Goal: Information Seeking & Learning: Learn about a topic

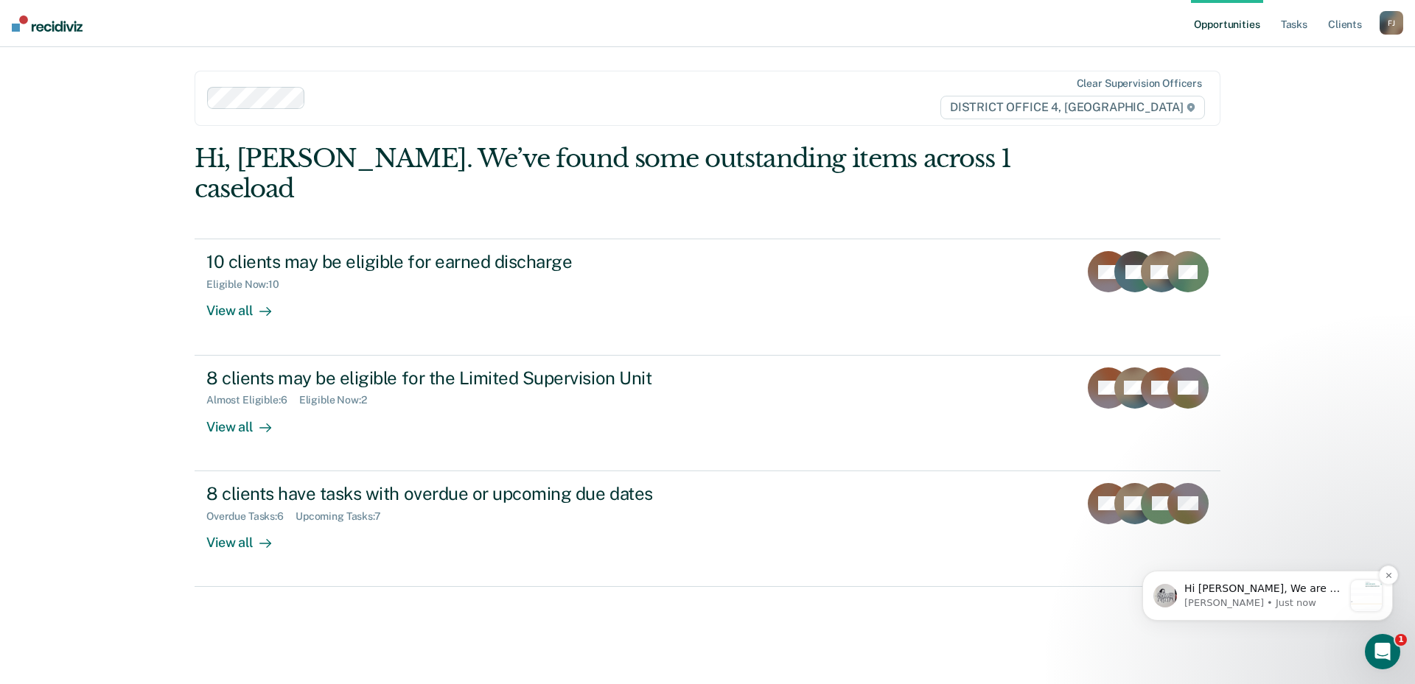
click at [1244, 593] on p "Hi [PERSON_NAME], We are so excited to announce a brand new feature: AI case no…" at bounding box center [1263, 589] width 159 height 15
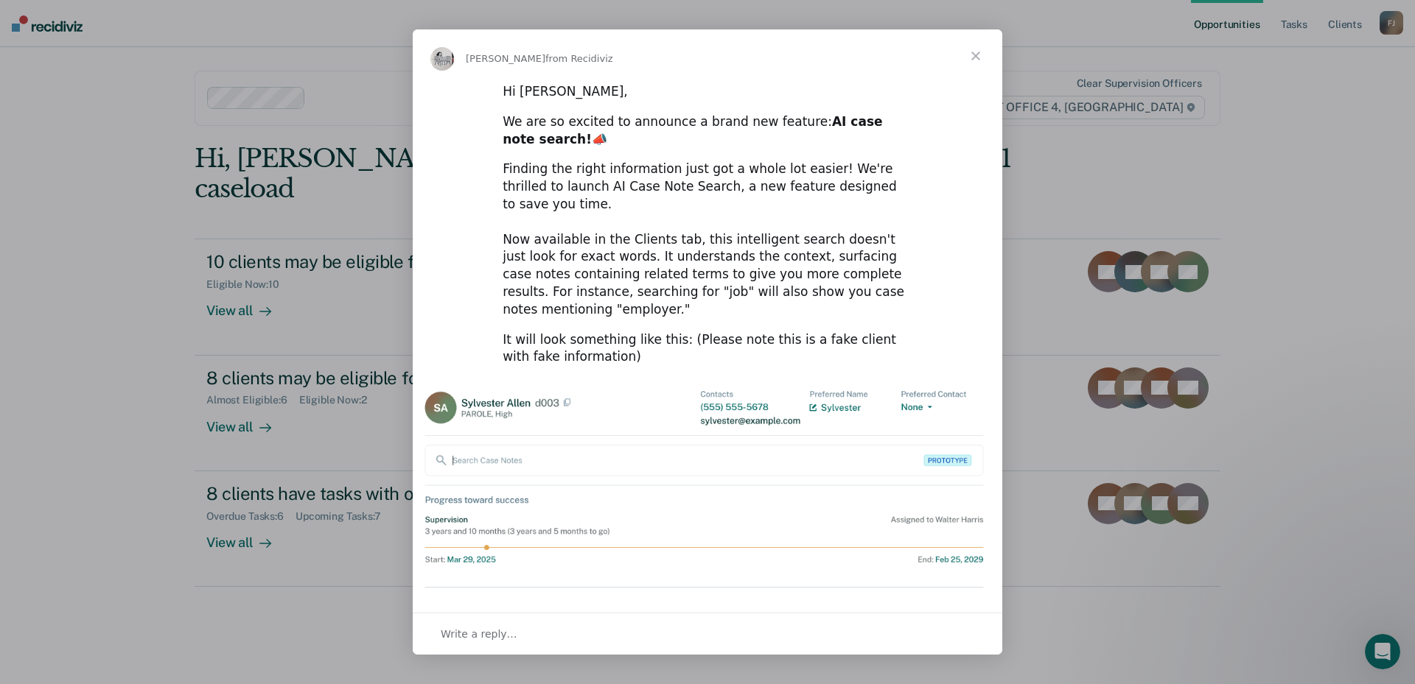
click at [970, 58] on span "Close" at bounding box center [975, 55] width 53 height 53
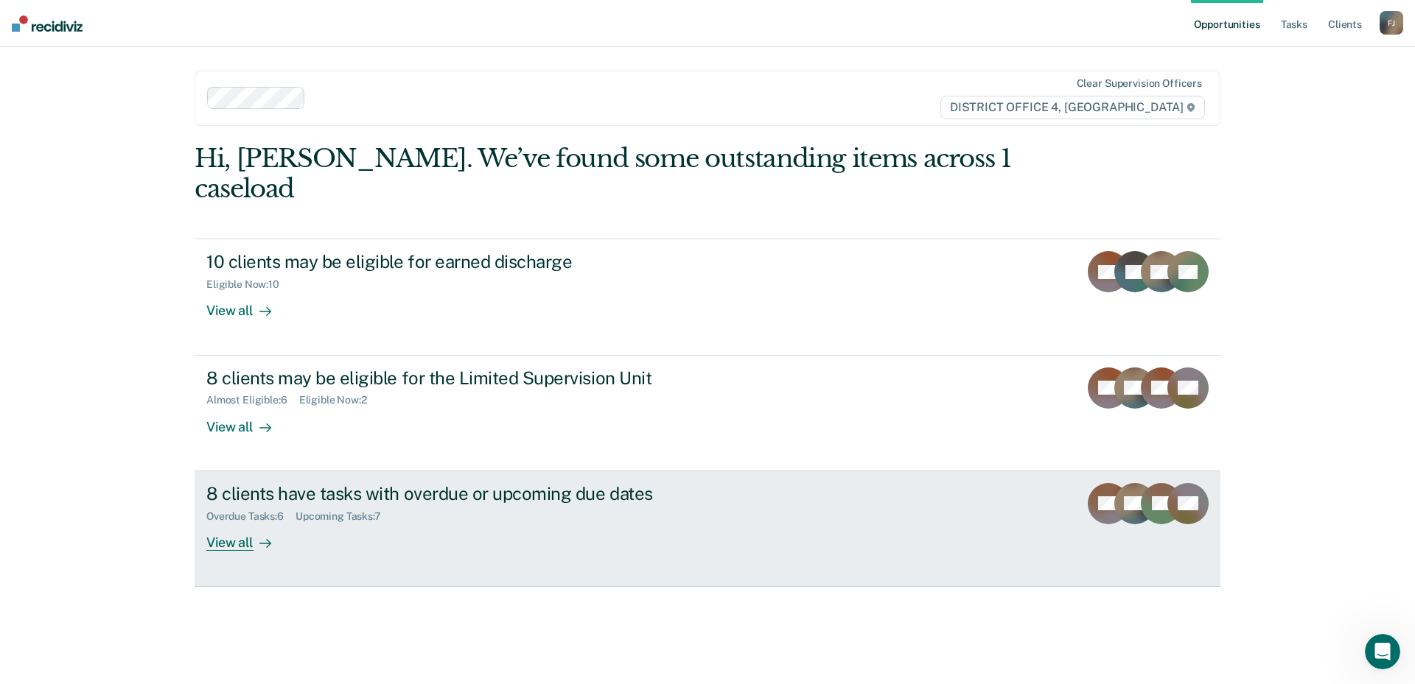
click at [251, 505] on div "Overdue Tasks : 6 Upcoming Tasks : 7" at bounding box center [464, 514] width 517 height 18
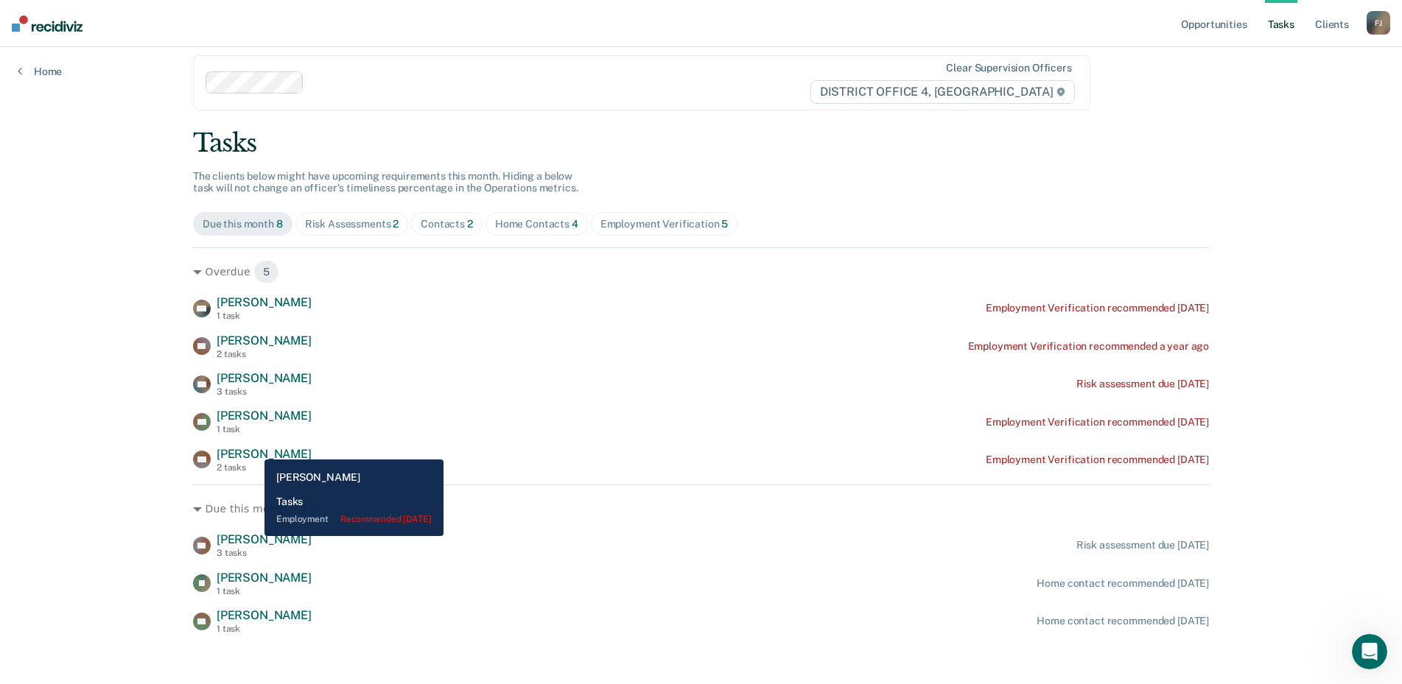
scroll to position [24, 0]
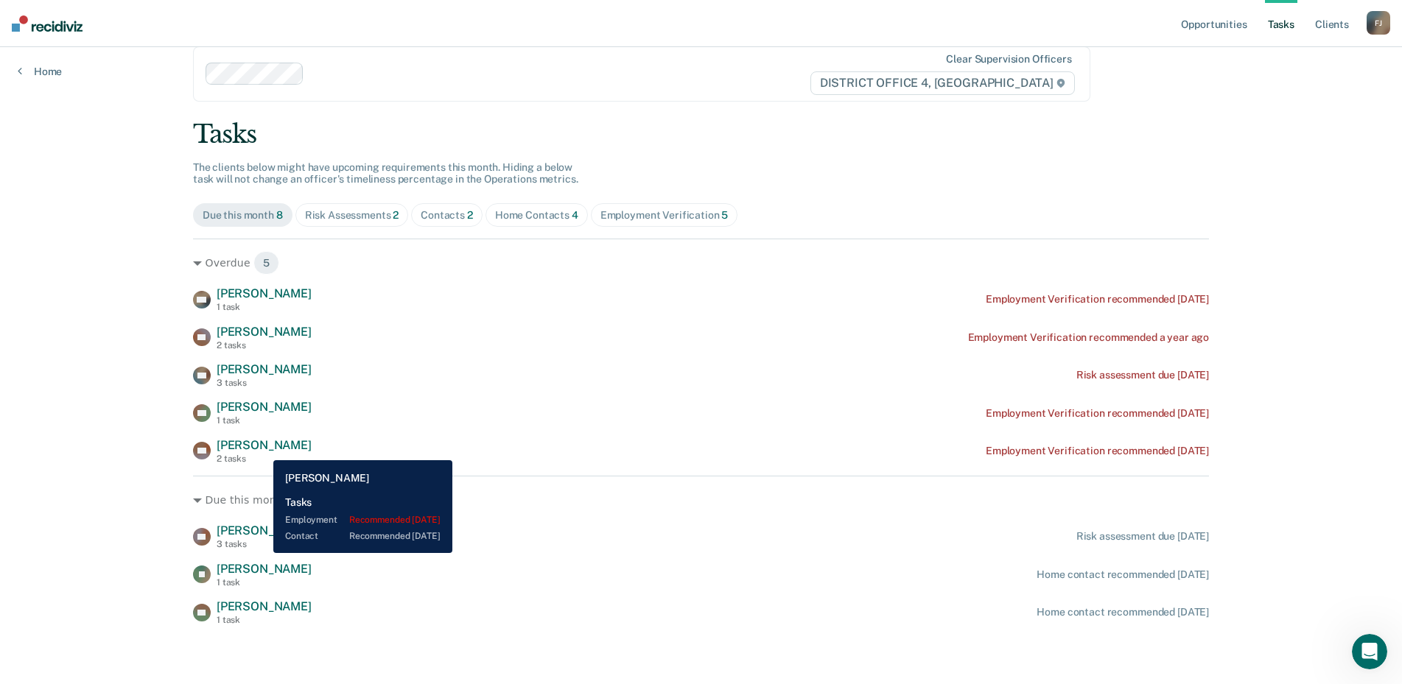
click at [262, 449] on span "[PERSON_NAME]" at bounding box center [264, 445] width 95 height 14
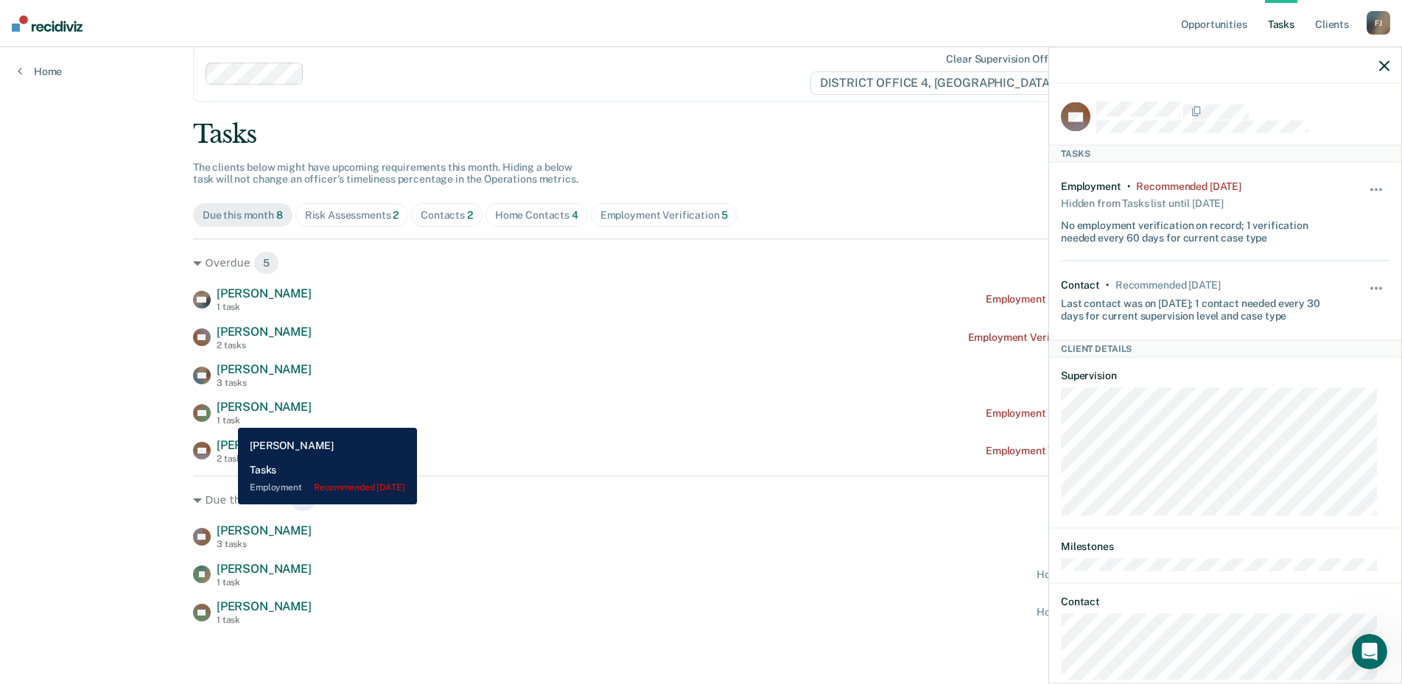
click at [227, 417] on div "1 task" at bounding box center [264, 421] width 95 height 10
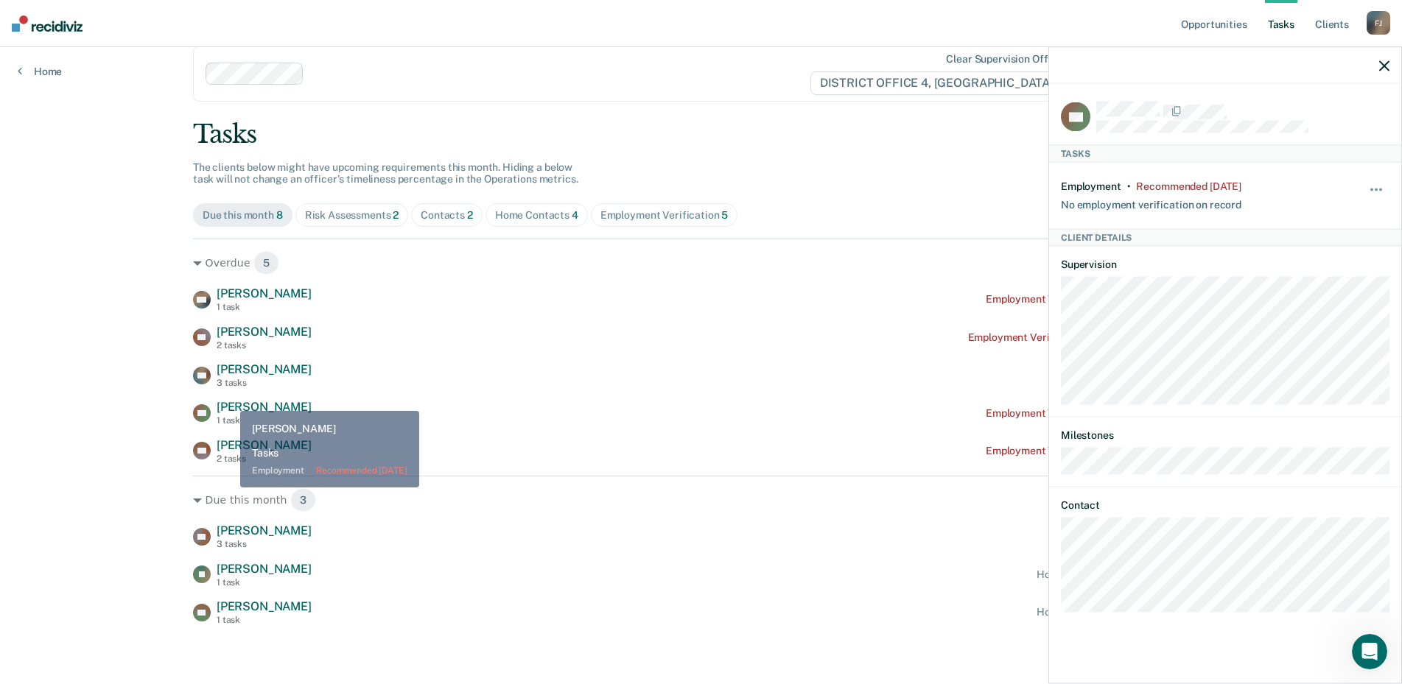
click at [227, 384] on div "3 tasks" at bounding box center [264, 383] width 95 height 10
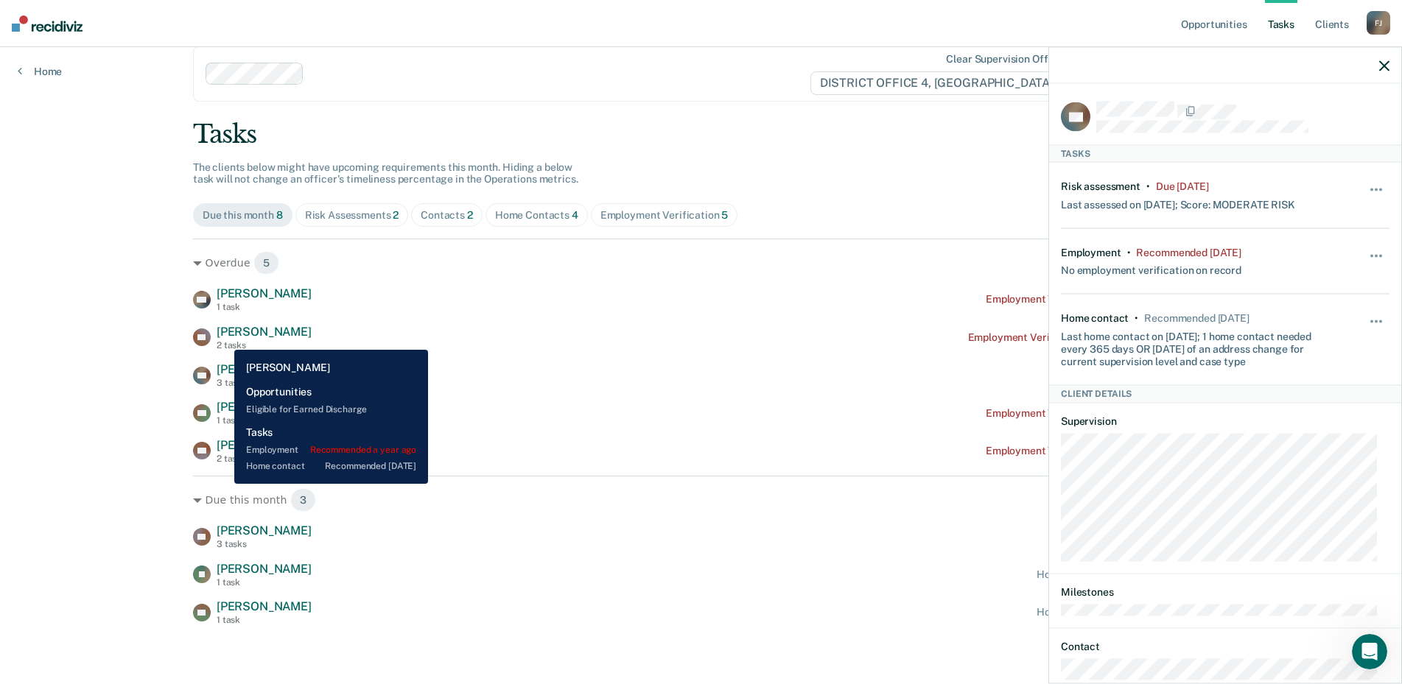
click at [223, 339] on span "[PERSON_NAME]" at bounding box center [264, 332] width 95 height 14
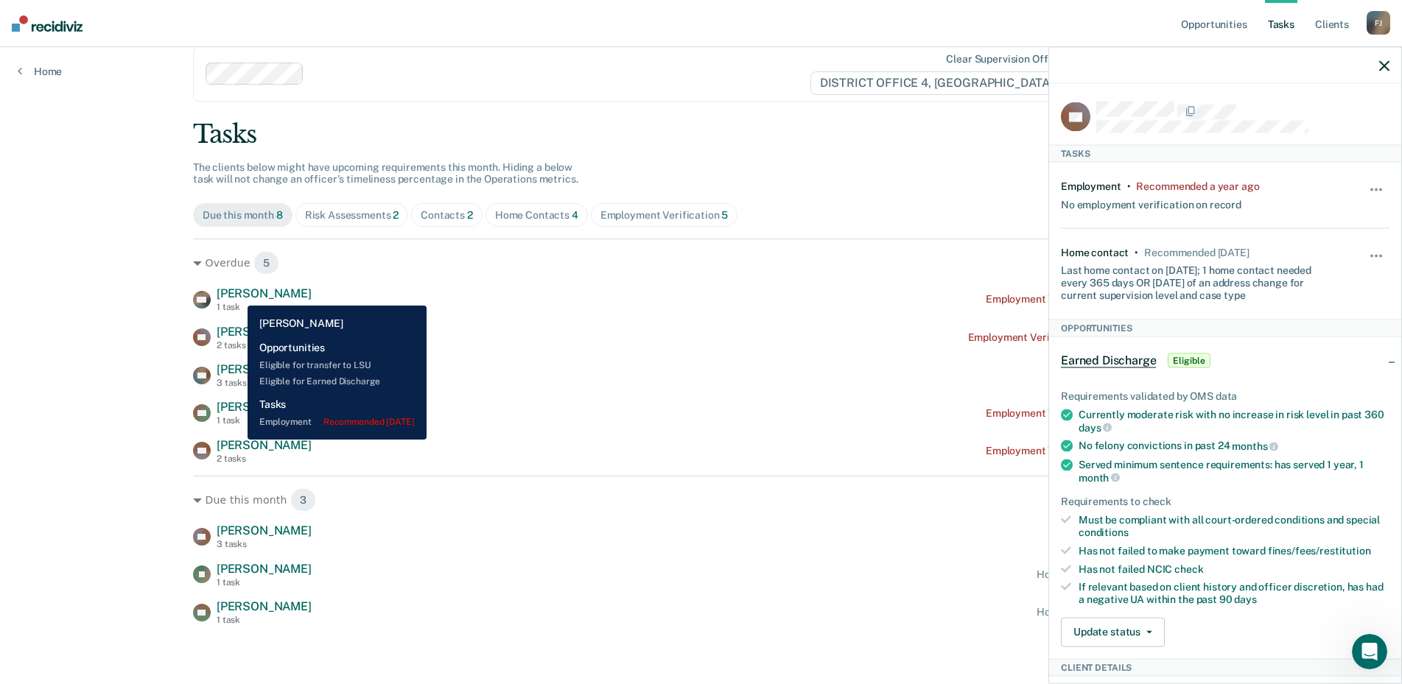
click at [236, 295] on span "[PERSON_NAME]" at bounding box center [264, 294] width 95 height 14
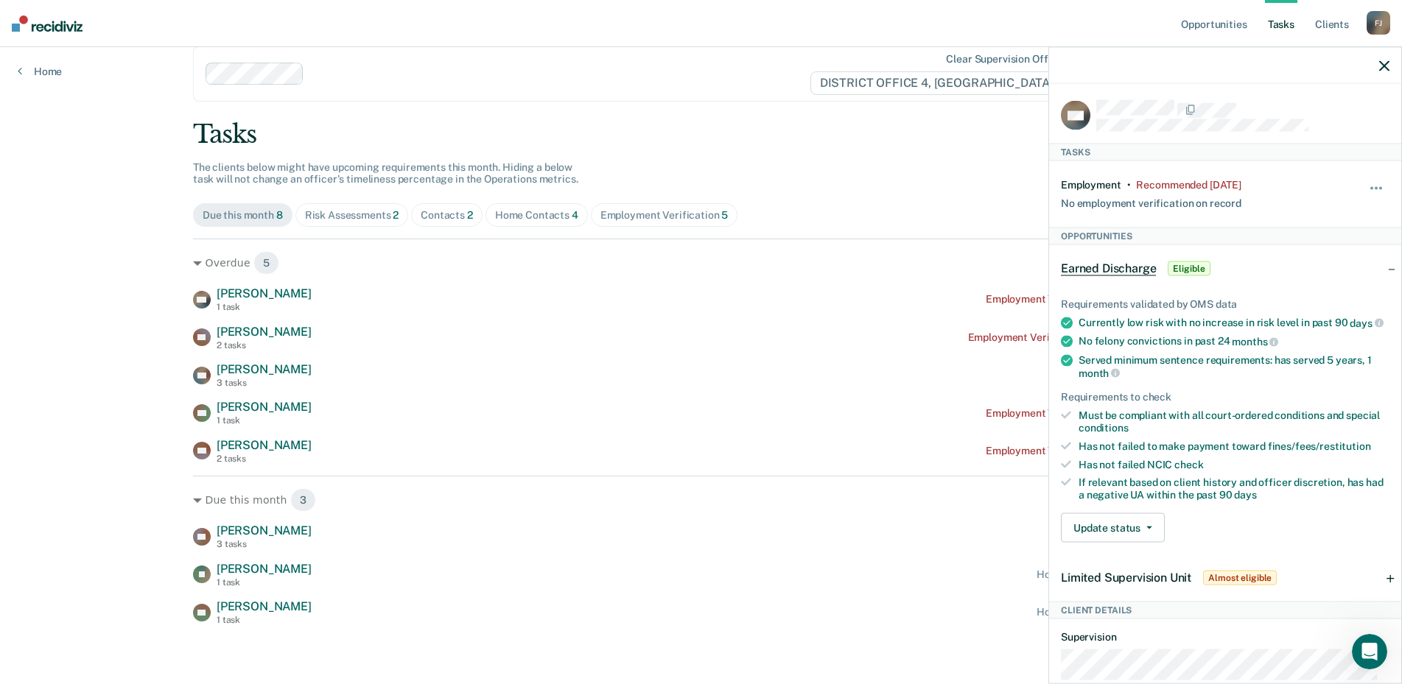
scroll to position [0, 0]
click at [37, 75] on link "Home" at bounding box center [40, 71] width 44 height 13
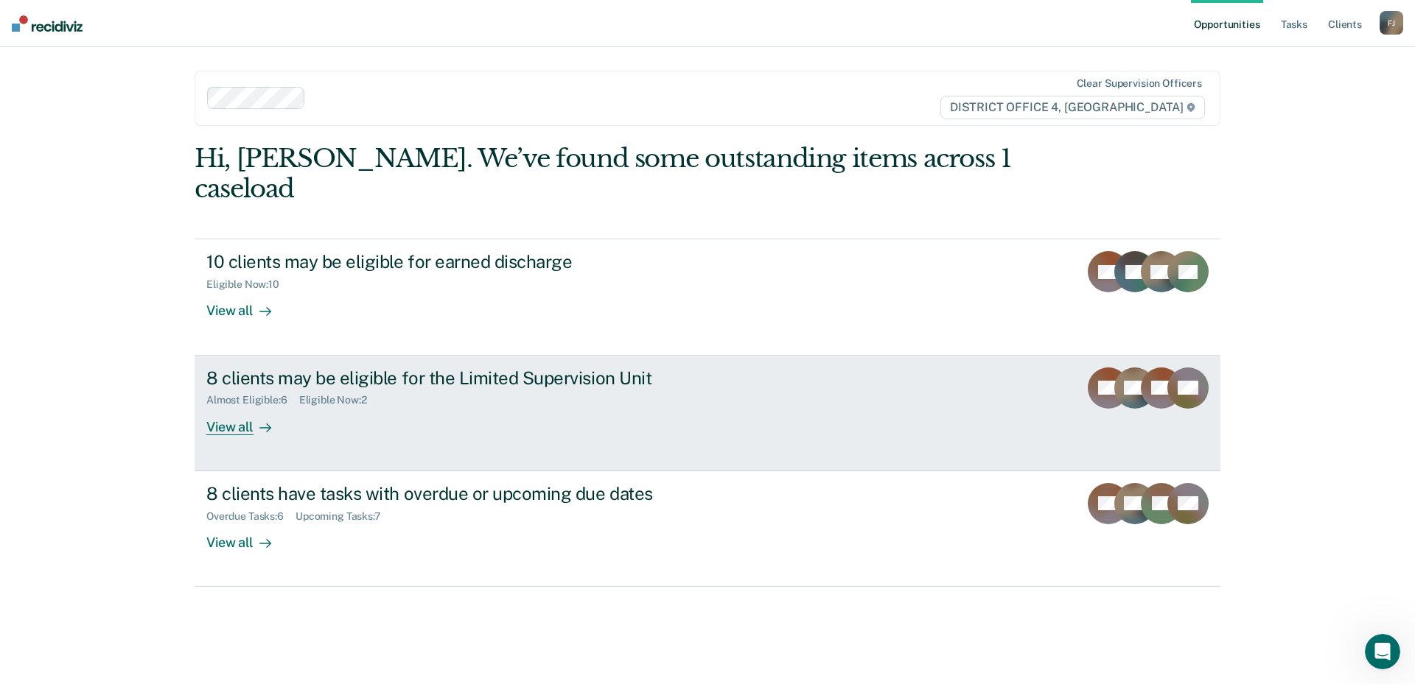
click at [309, 368] on div "8 clients may be eligible for the Limited Supervision Unit" at bounding box center [464, 378] width 517 height 21
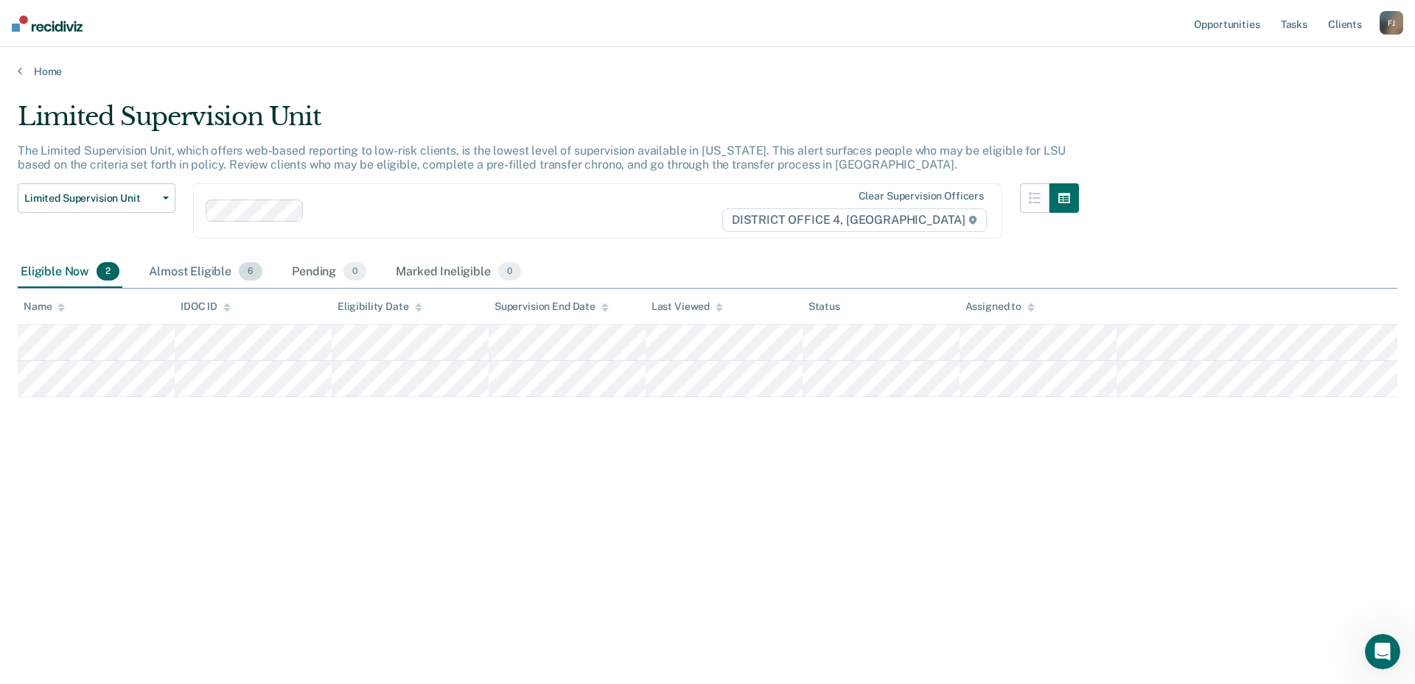
click at [220, 277] on div "Almost Eligible 6" at bounding box center [205, 272] width 119 height 32
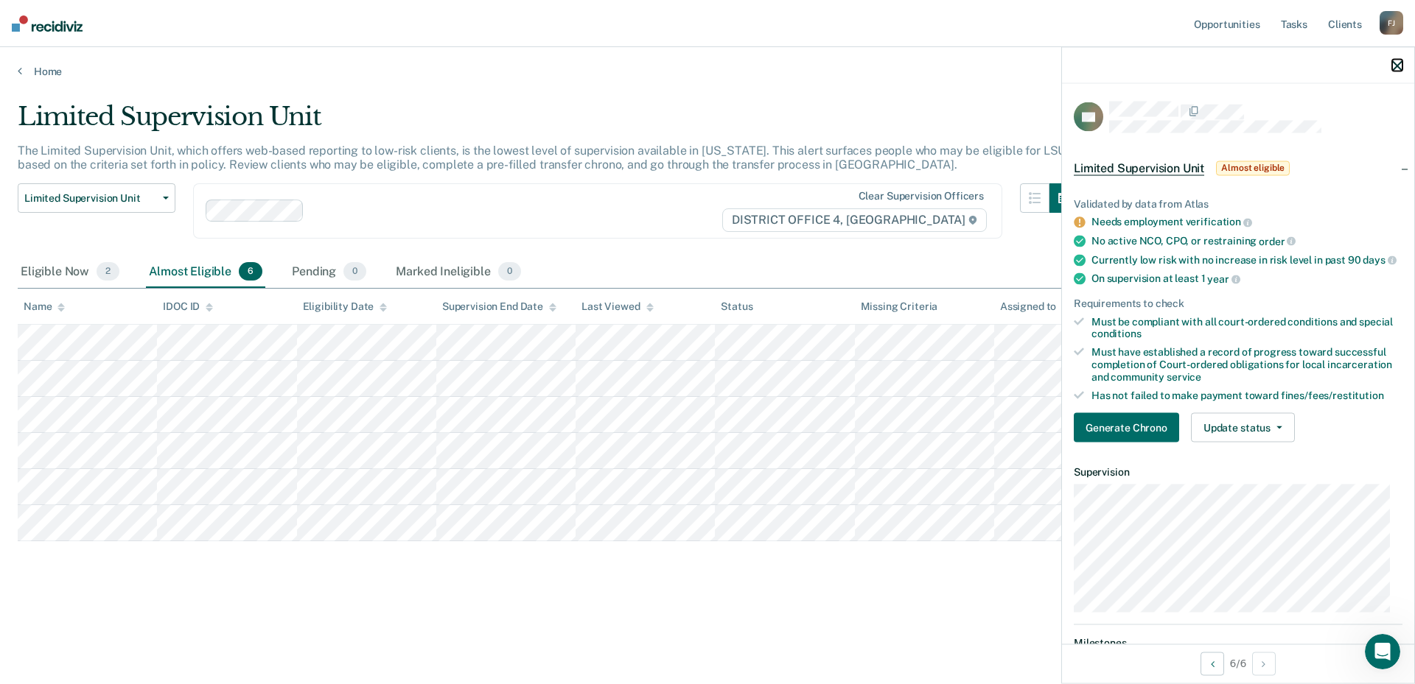
click at [1392, 67] on icon "button" at bounding box center [1397, 65] width 10 height 10
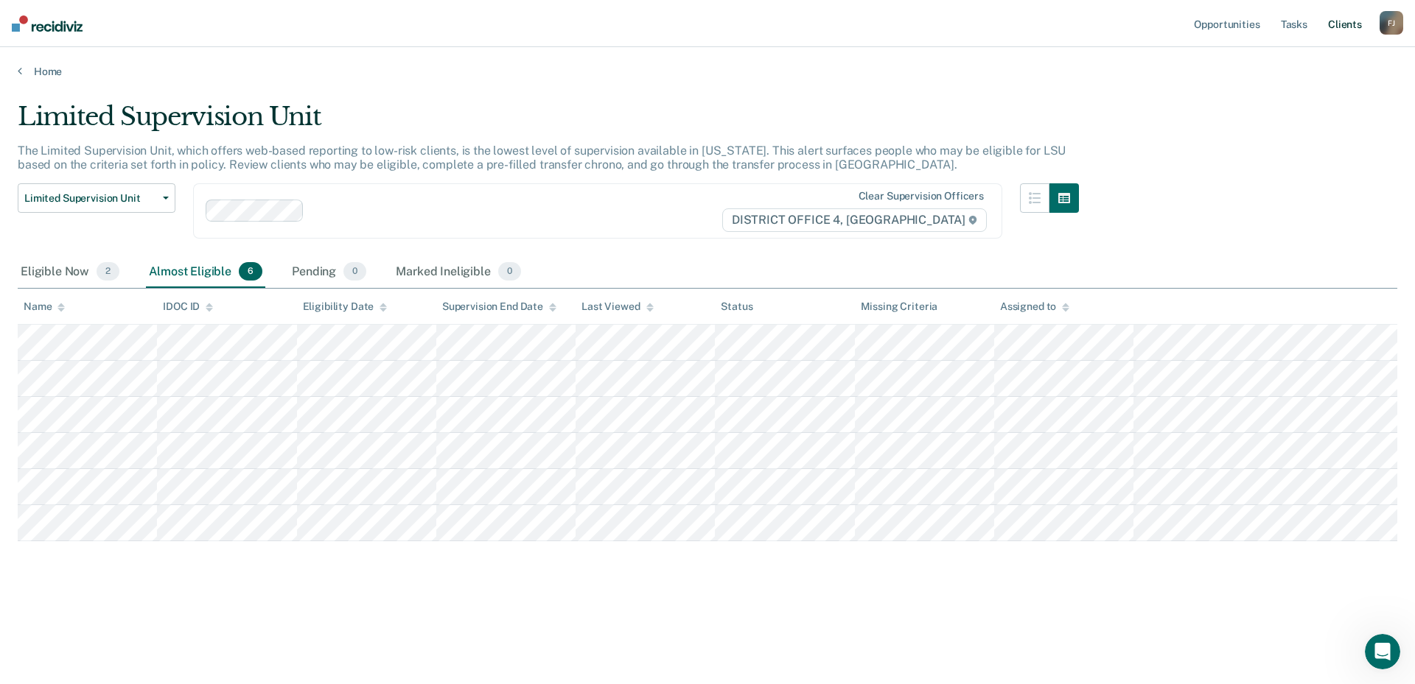
click at [1356, 28] on link "Client s" at bounding box center [1345, 23] width 40 height 47
